Goal: Find specific page/section: Find specific page/section

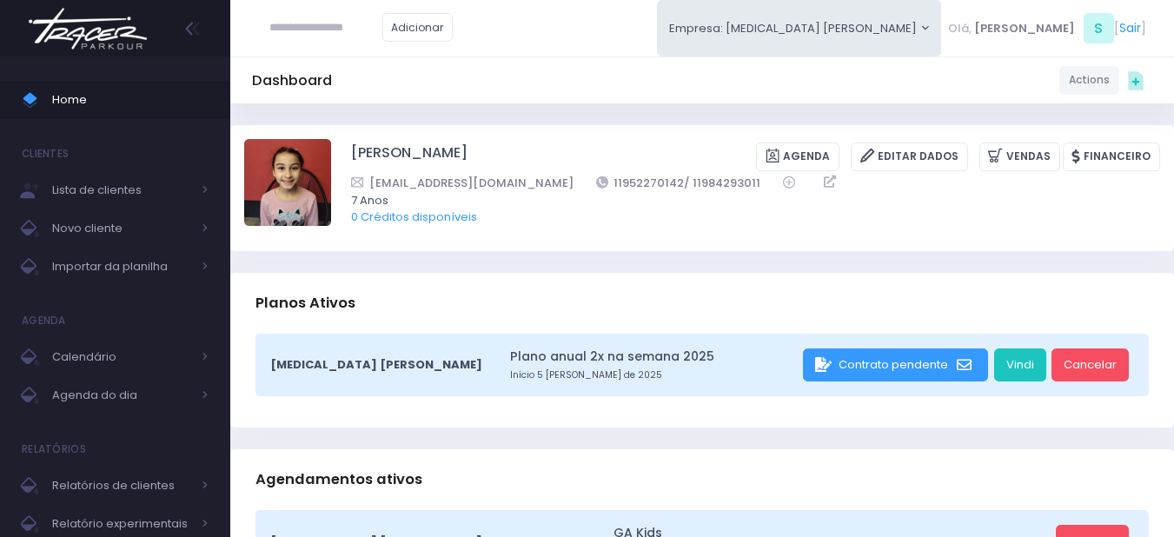
click at [585, 103] on div "Dashboard Actions Choose Label: Customer Partner Suplier Member Staff Add new" at bounding box center [702, 79] width 944 height 47
click at [330, 23] on input "text" at bounding box center [325, 27] width 113 height 33
type input "**********"
click input "submit" at bounding box center [0, 0] width 0 height 0
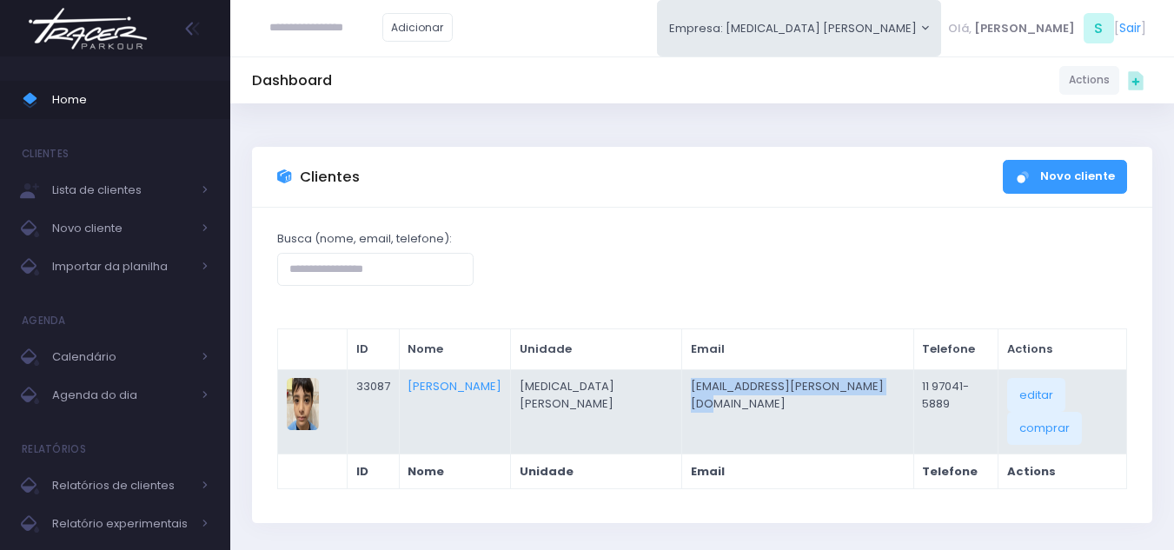
drag, startPoint x: 826, startPoint y: 386, endPoint x: 633, endPoint y: 381, distance: 193.8
click at [682, 381] on td "[EMAIL_ADDRESS][PERSON_NAME][DOMAIN_NAME]" at bounding box center [798, 411] width 232 height 84
copy td "[EMAIL_ADDRESS][PERSON_NAME][DOMAIN_NAME]"
click at [467, 388] on link "[PERSON_NAME]" at bounding box center [455, 386] width 94 height 17
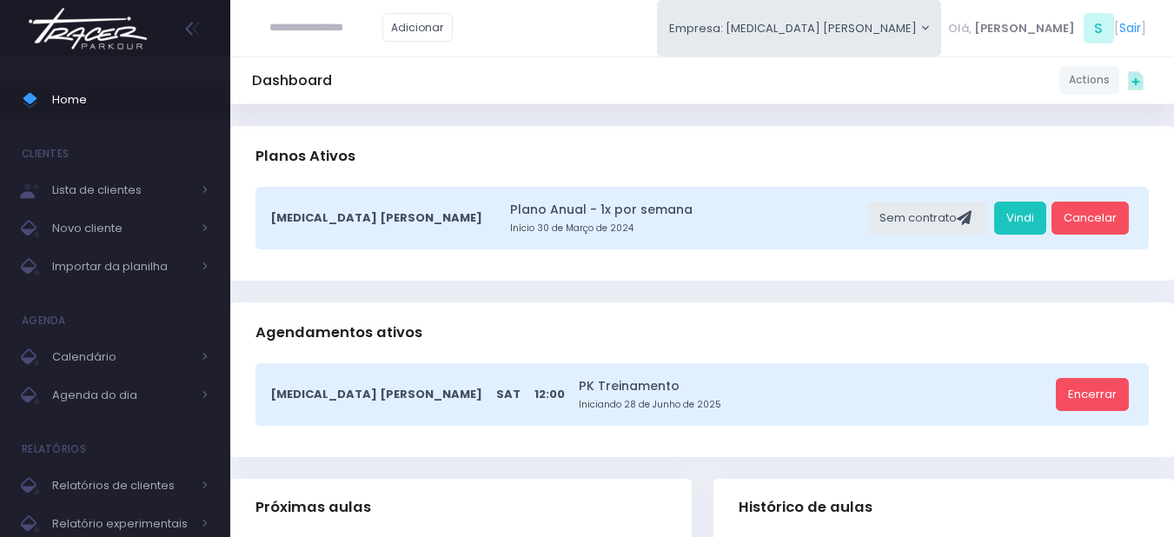
scroll to position [174, 0]
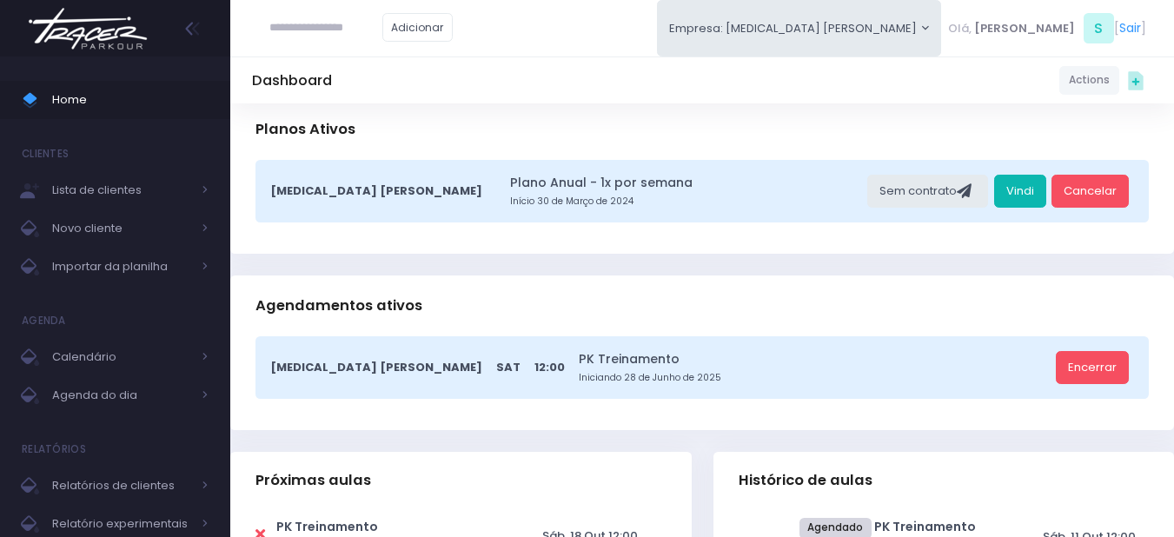
click at [1038, 189] on link "Vindi" at bounding box center [1020, 191] width 52 height 33
